Goal: Find specific page/section: Find specific page/section

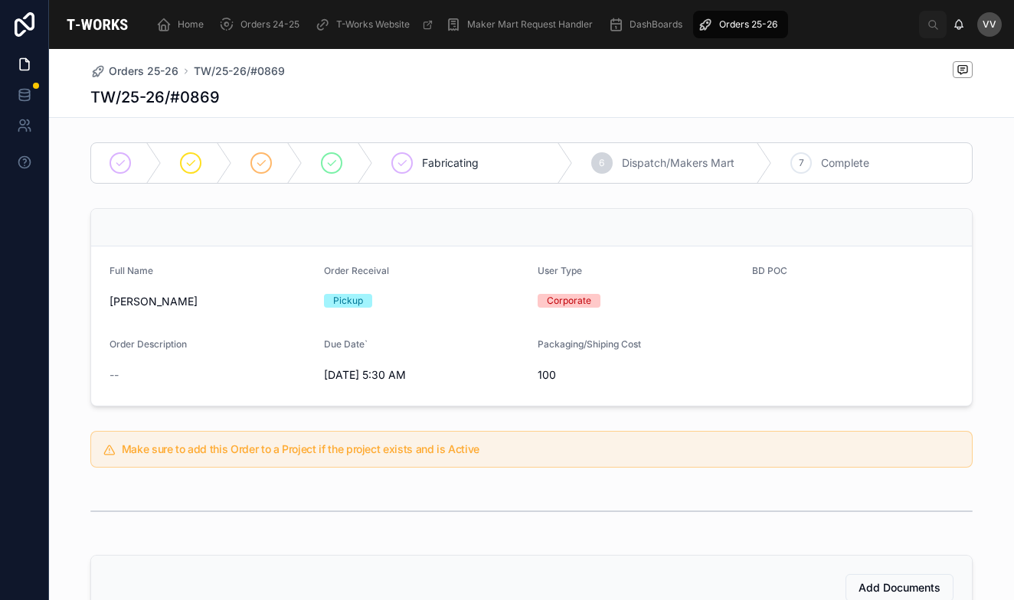
scroll to position [428, 0]
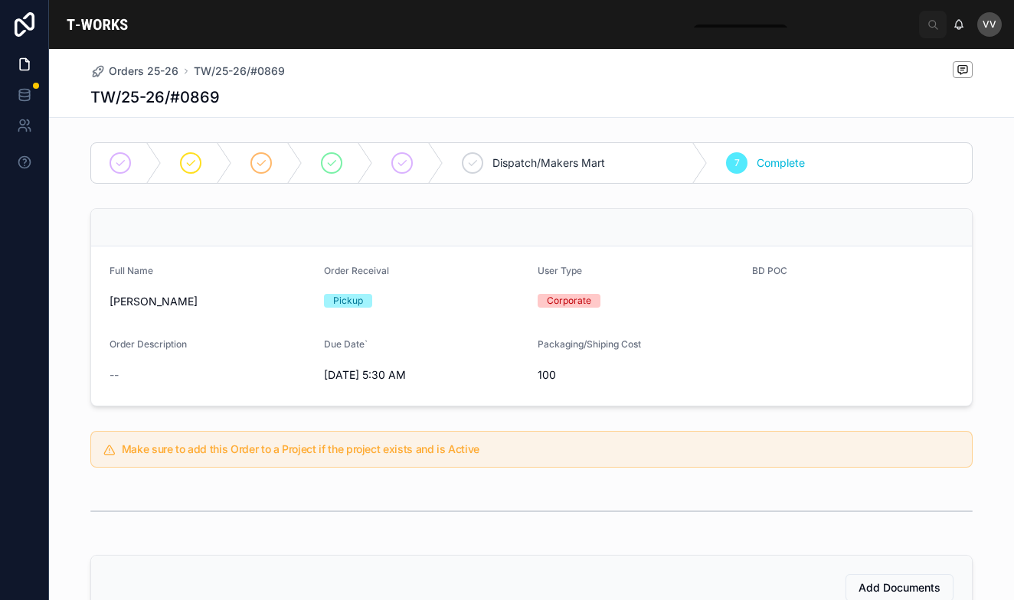
click at [146, 69] on span "Orders 25-26" at bounding box center [144, 71] width 70 height 15
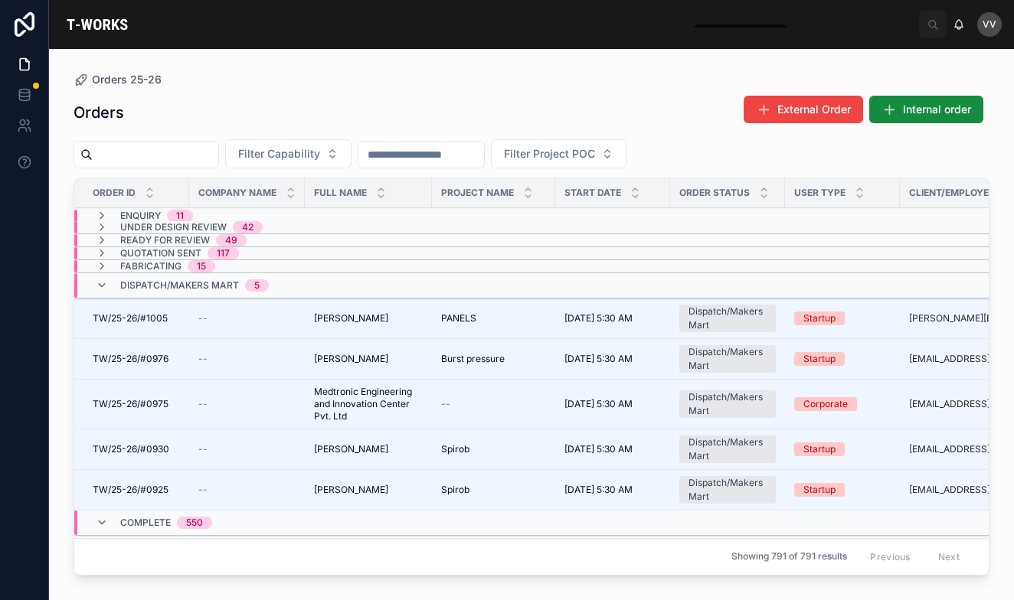
click at [161, 163] on input "text" at bounding box center [156, 154] width 126 height 21
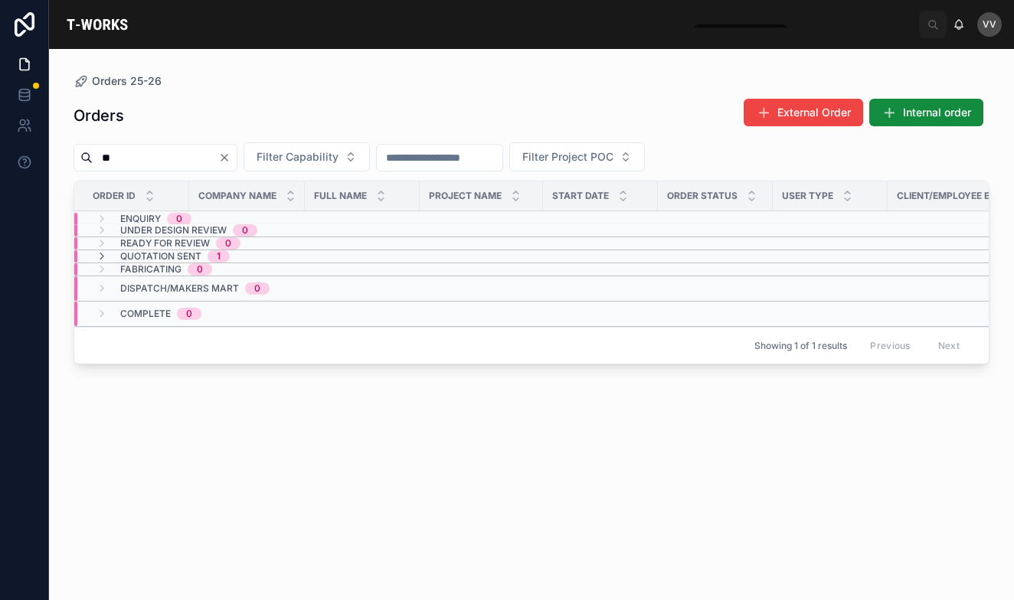
type input "*"
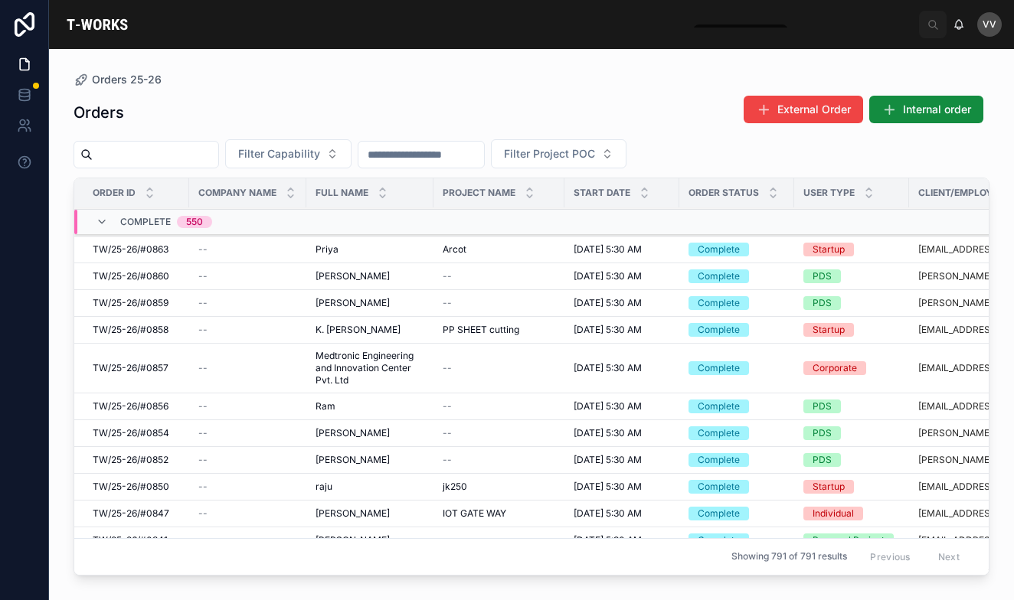
scroll to position [2475, 0]
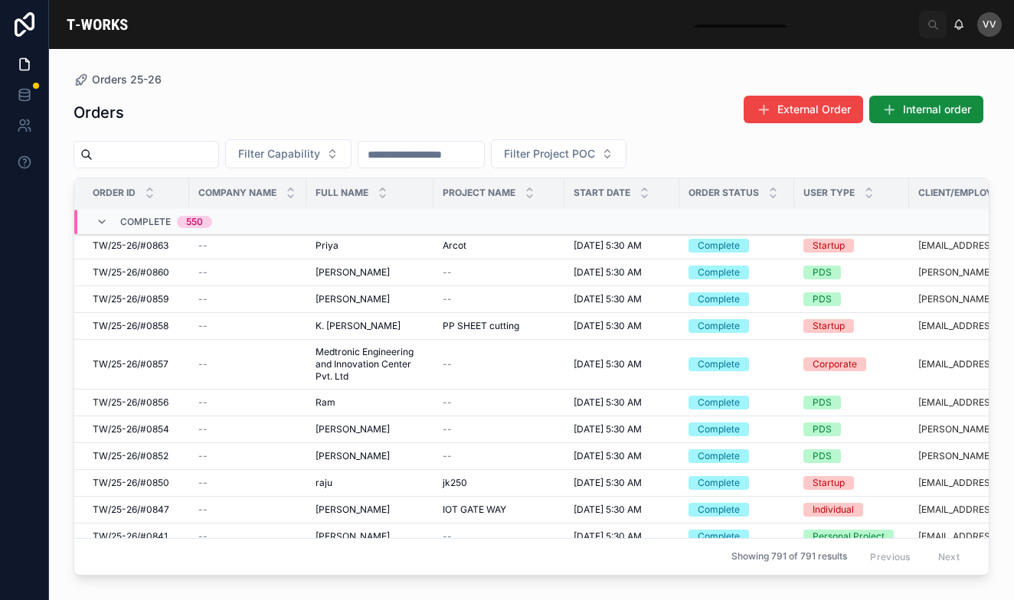
click at [320, 149] on span "Filter Capability" at bounding box center [279, 153] width 82 height 15
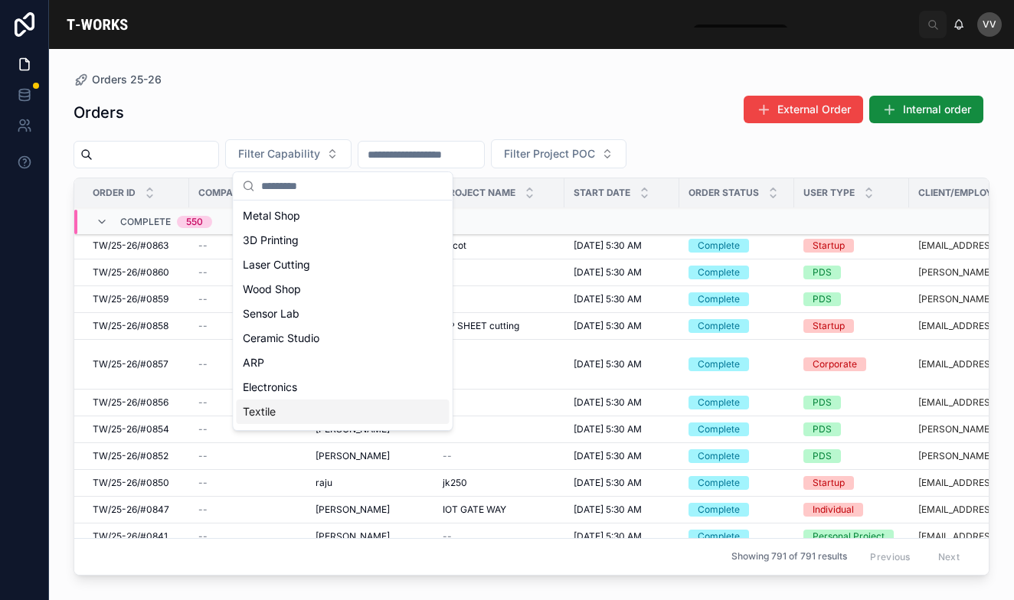
click at [303, 407] on div "Textile" at bounding box center [343, 412] width 213 height 25
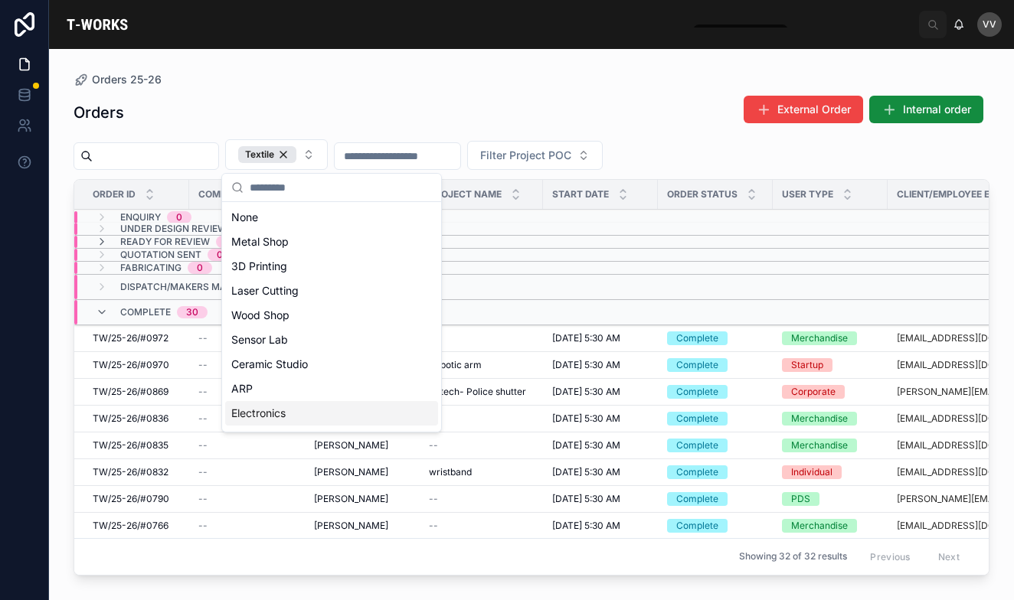
click at [51, 365] on div "Orders 25-26 Orders External Order Internal order Textile Filter Project POC Or…" at bounding box center [531, 315] width 965 height 533
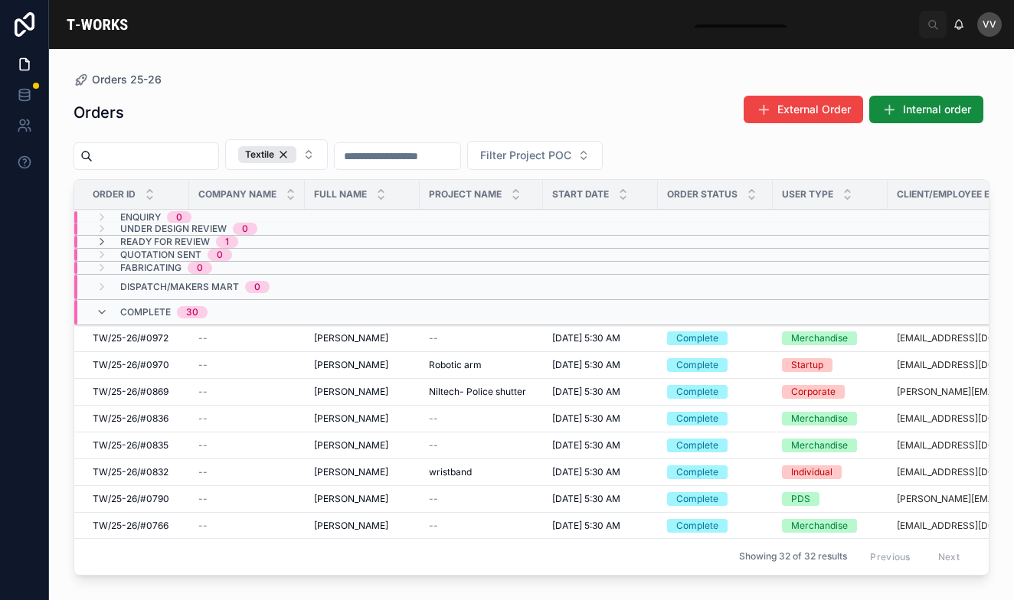
click at [332, 390] on span "[PERSON_NAME]" at bounding box center [351, 392] width 74 height 12
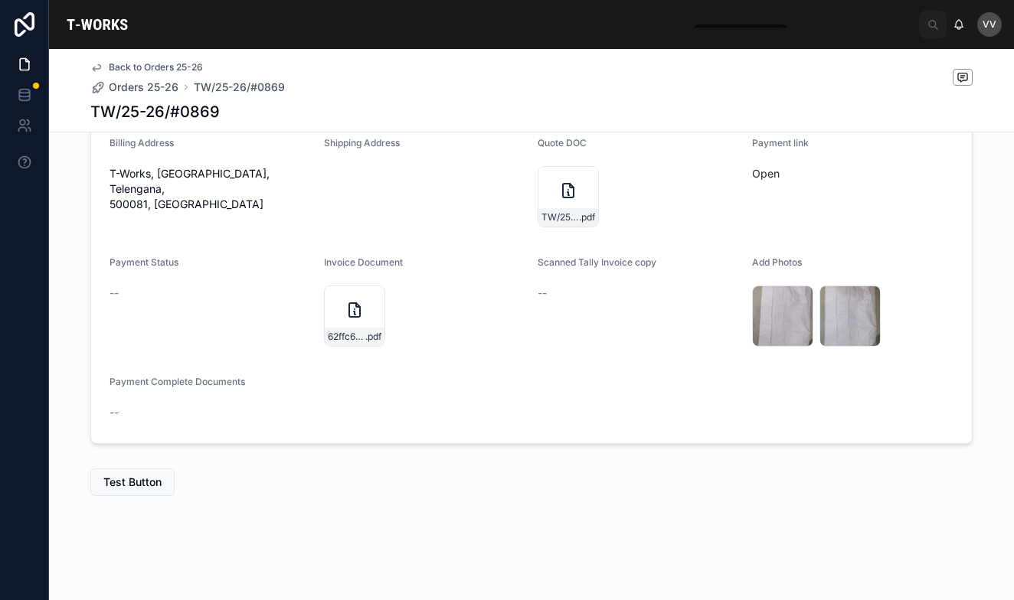
scroll to position [517, 0]
click at [347, 305] on icon at bounding box center [354, 310] width 18 height 18
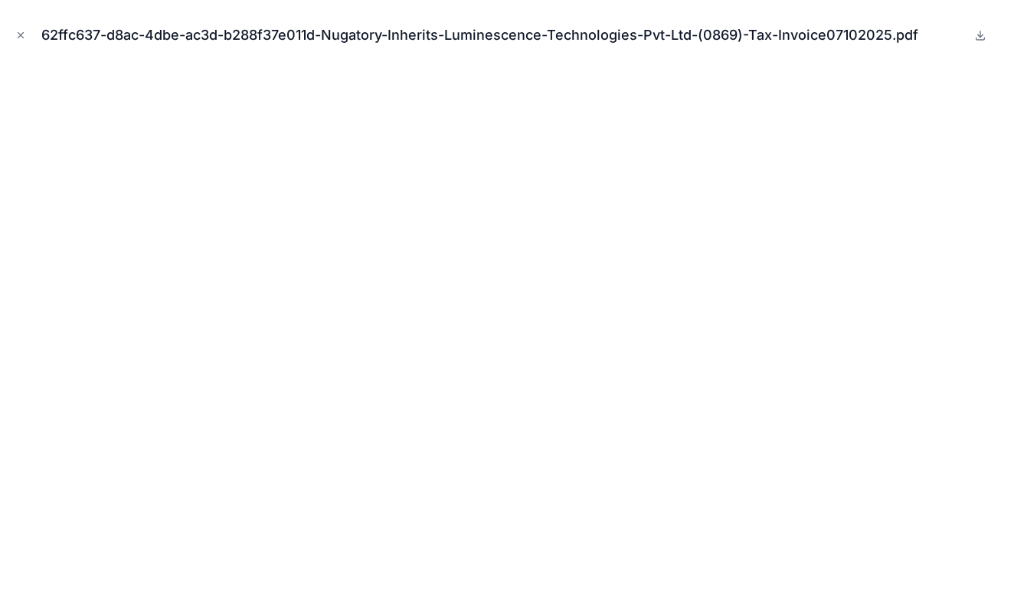
click at [20, 39] on icon "Close modal" at bounding box center [20, 35] width 11 height 11
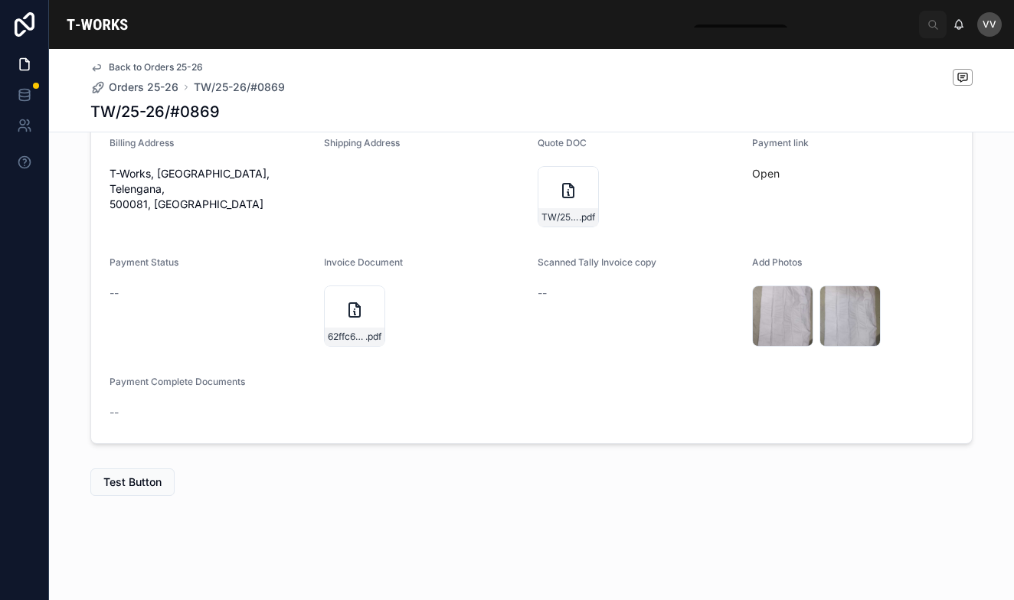
click at [123, 86] on span "Orders 25-26" at bounding box center [144, 87] width 70 height 15
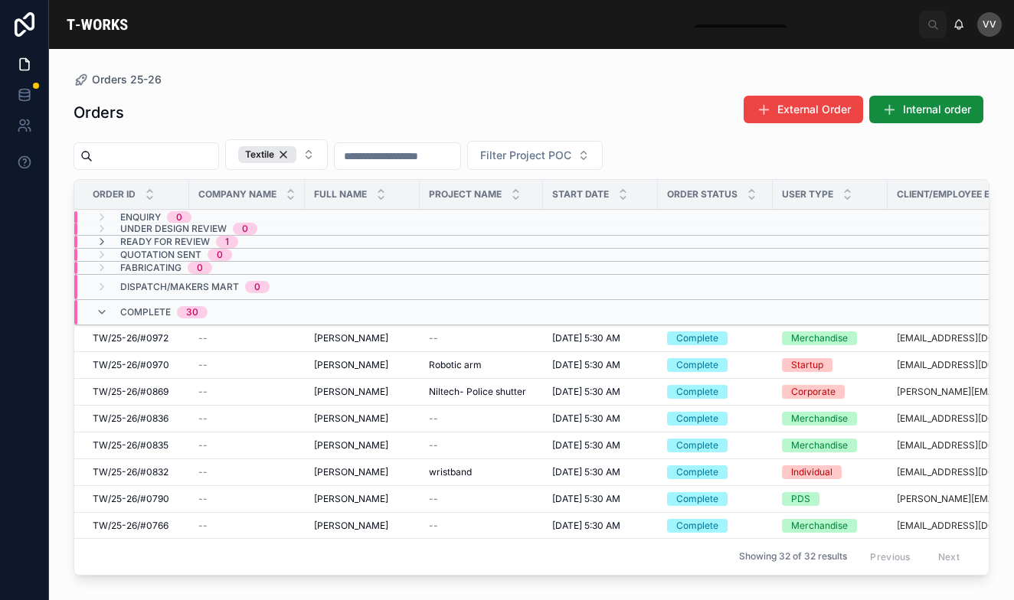
click at [296, 159] on div "Textile" at bounding box center [267, 154] width 58 height 17
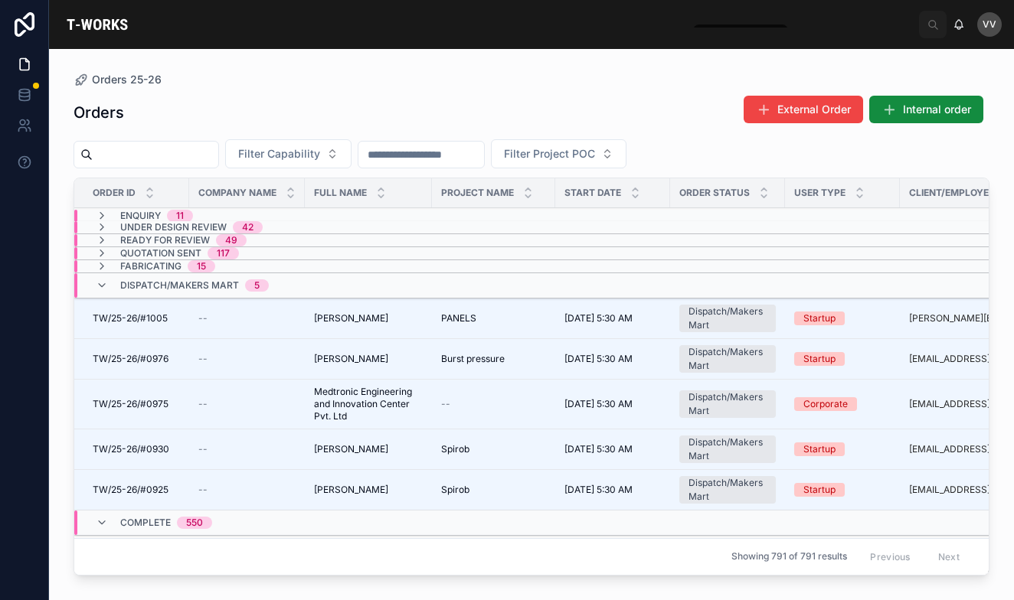
click at [218, 153] on input "text" at bounding box center [156, 154] width 126 height 21
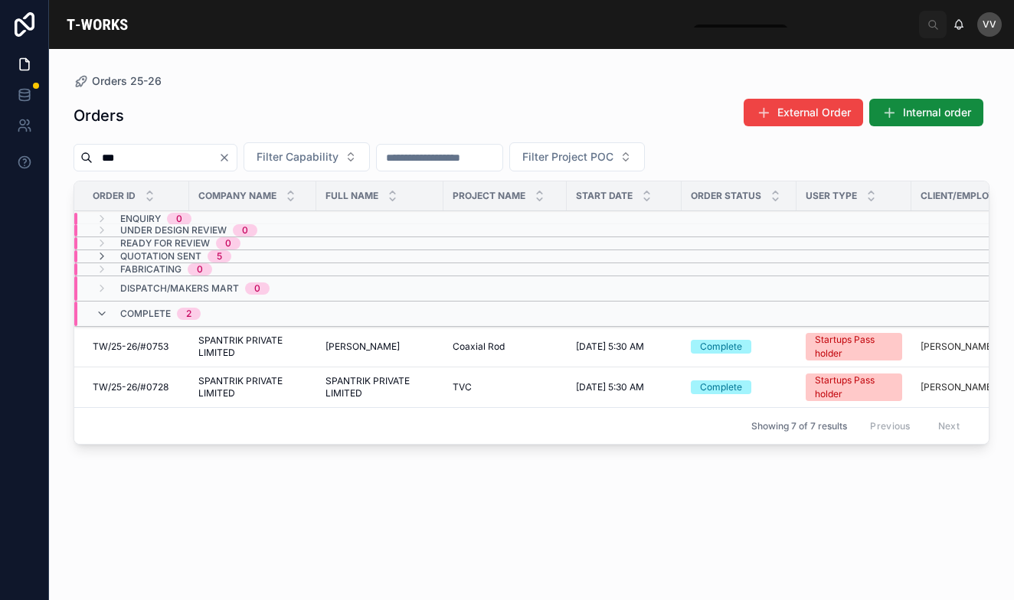
type input "***"
click at [106, 257] on icon at bounding box center [102, 256] width 12 height 12
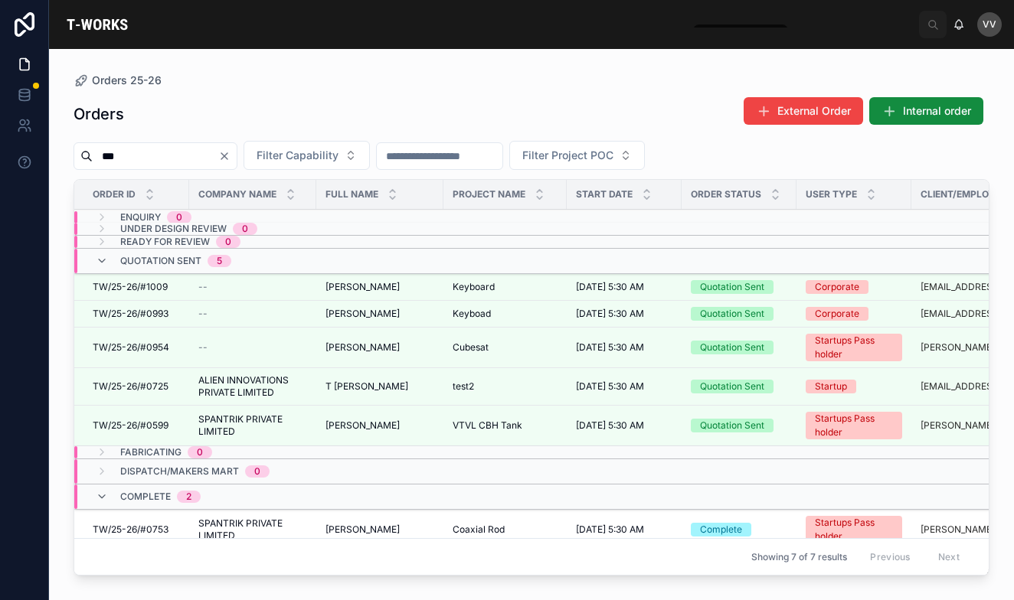
click at [159, 387] on span "TW/25-26/#0725" at bounding box center [131, 387] width 76 height 12
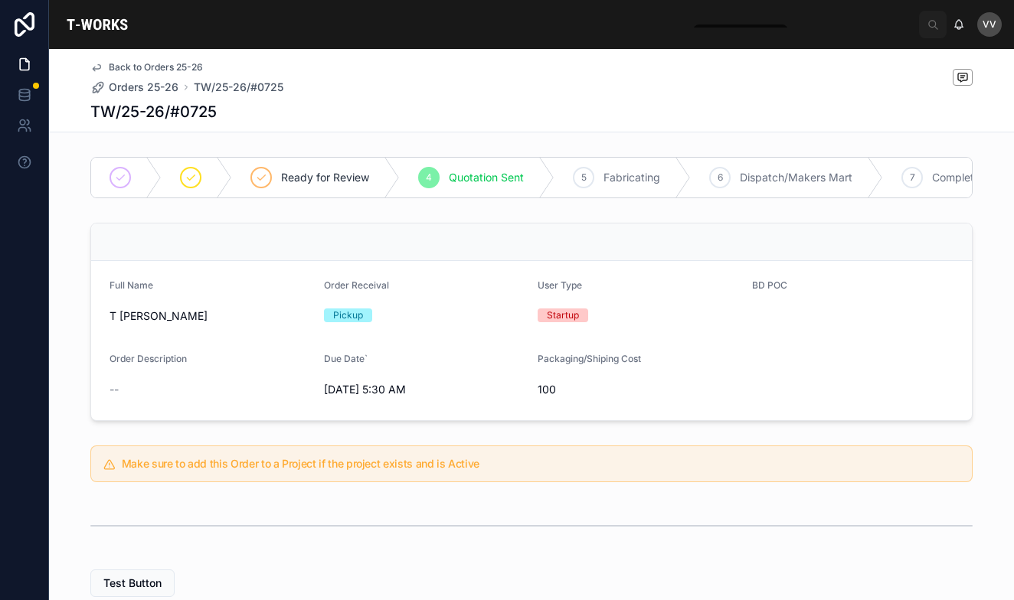
click at [129, 87] on span "Orders 25-26" at bounding box center [144, 87] width 70 height 15
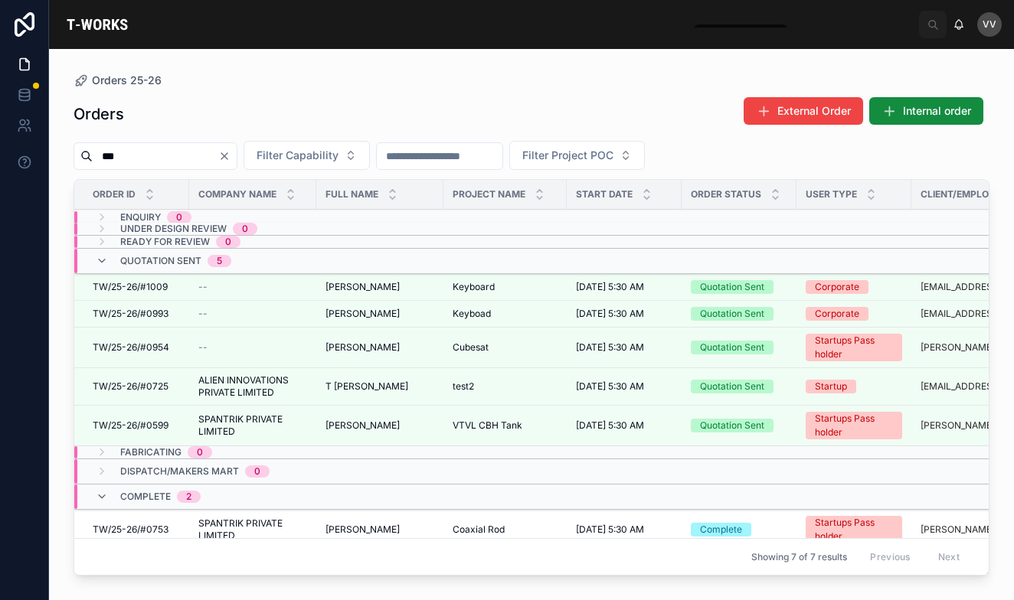
click at [154, 387] on span "TW/25-26/#0725" at bounding box center [131, 387] width 76 height 12
